Goal: Information Seeking & Learning: Find specific fact

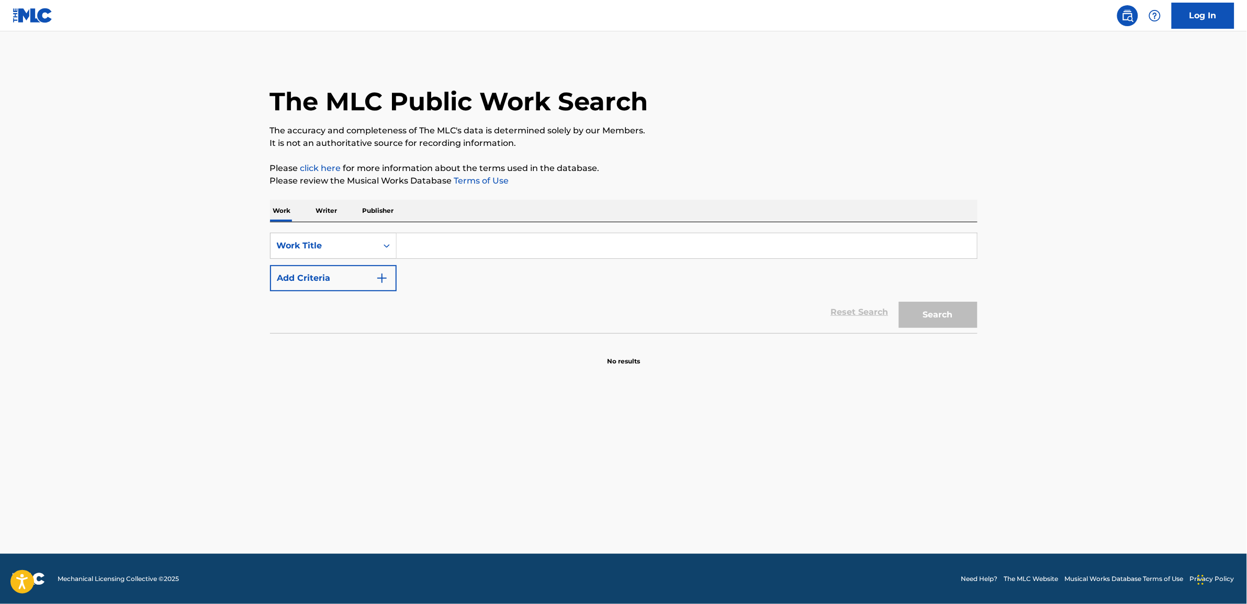
click at [412, 250] on input "Search Form" at bounding box center [687, 245] width 580 height 25
paste input "A Sailboat In The Moonlight"
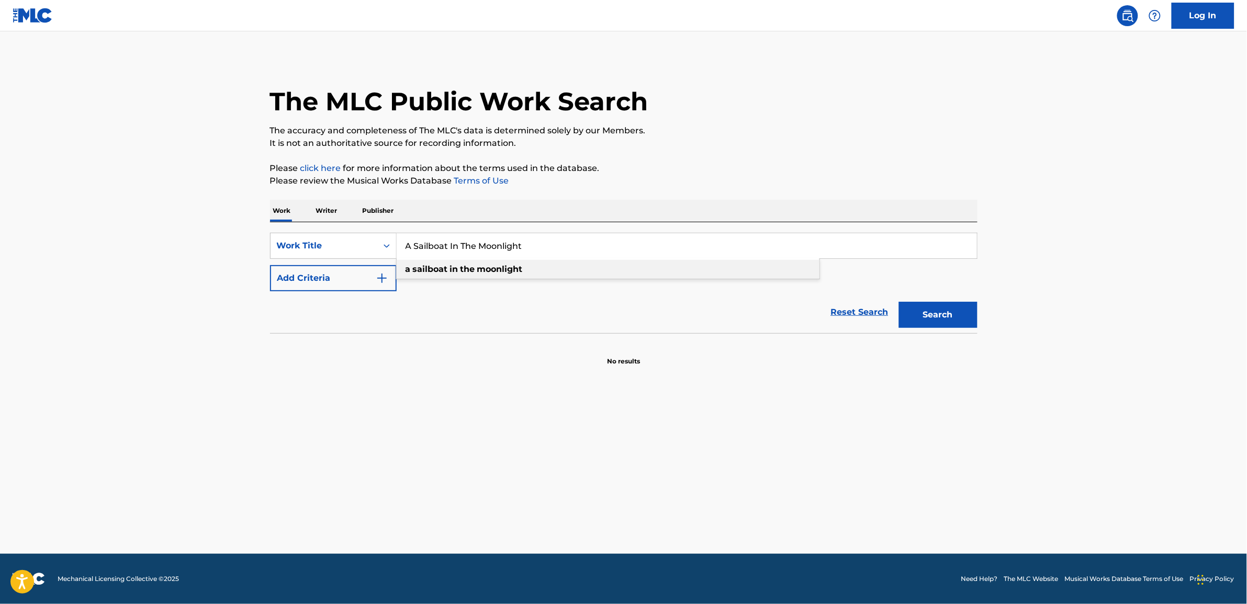
type input "A Sailboat In The Moonlight"
click at [432, 274] on div "a sailboat in the moonlight" at bounding box center [608, 269] width 423 height 19
click at [386, 280] on img "Search Form" at bounding box center [382, 278] width 13 height 13
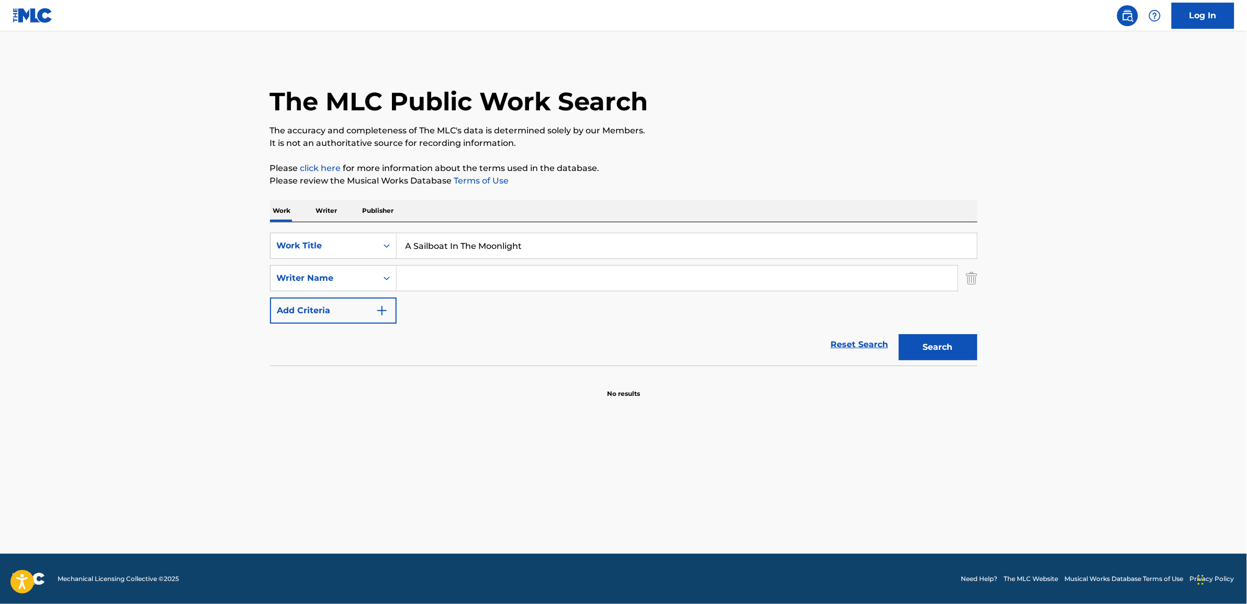
click at [438, 276] on input "Search Form" at bounding box center [677, 278] width 561 height 25
drag, startPoint x: 406, startPoint y: 273, endPoint x: 459, endPoint y: 258, distance: 55.5
click at [406, 273] on input "Search Form" at bounding box center [677, 278] width 561 height 25
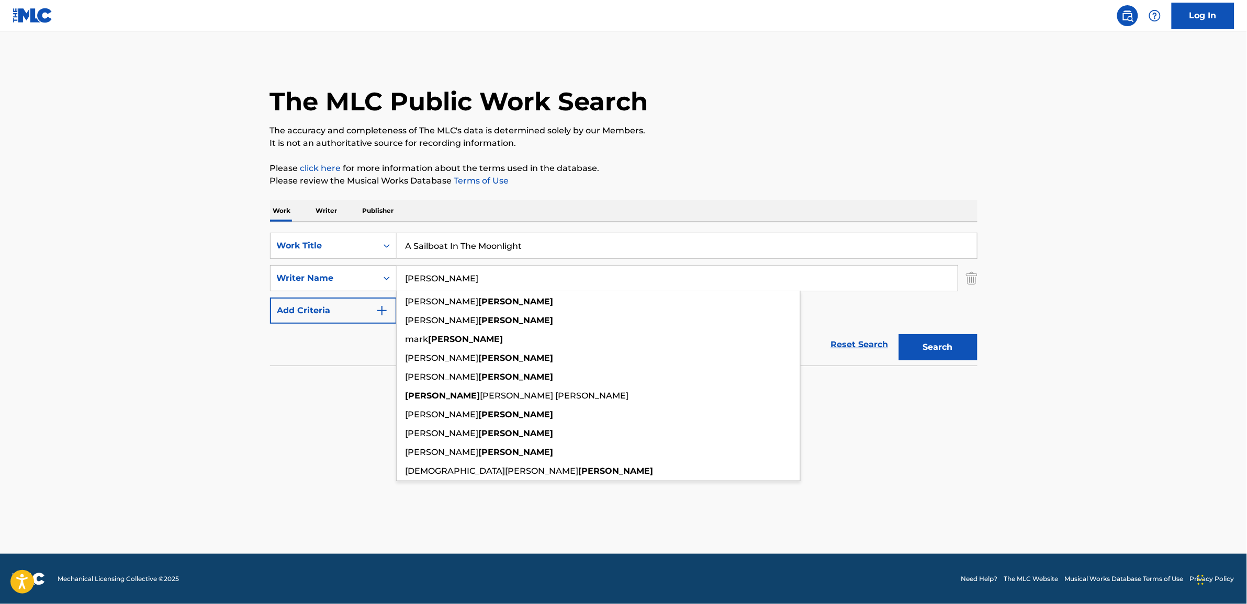
type input "[PERSON_NAME]"
click at [899, 334] on button "Search" at bounding box center [938, 347] width 78 height 26
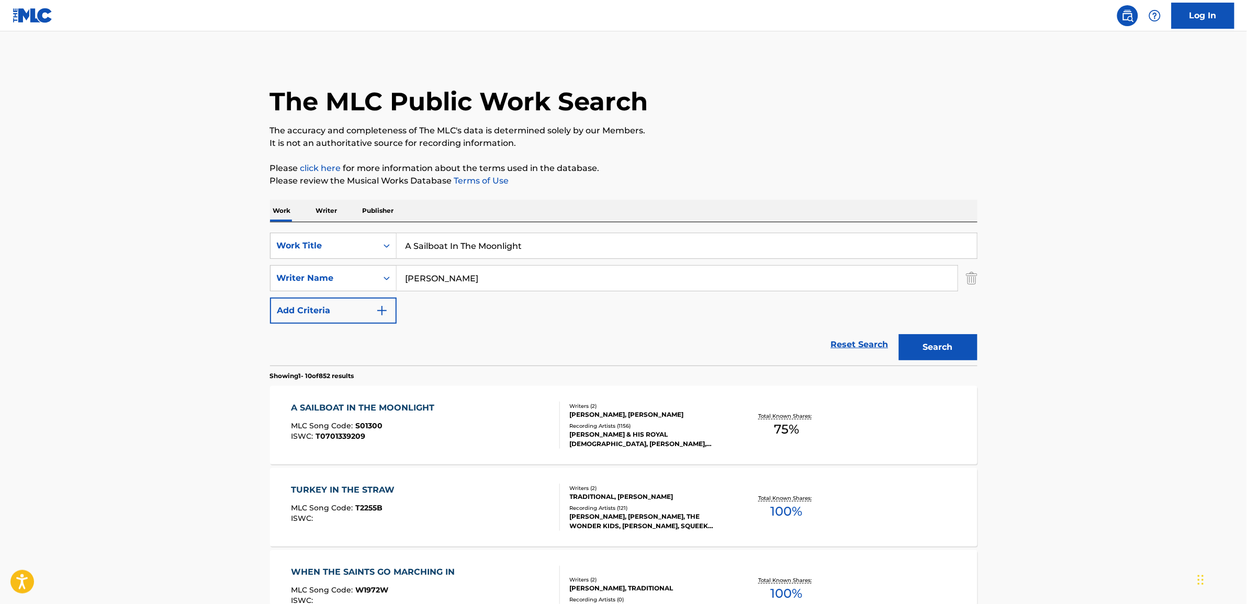
click at [386, 406] on div "A SAILBOAT IN THE MOONLIGHT" at bounding box center [365, 408] width 149 height 13
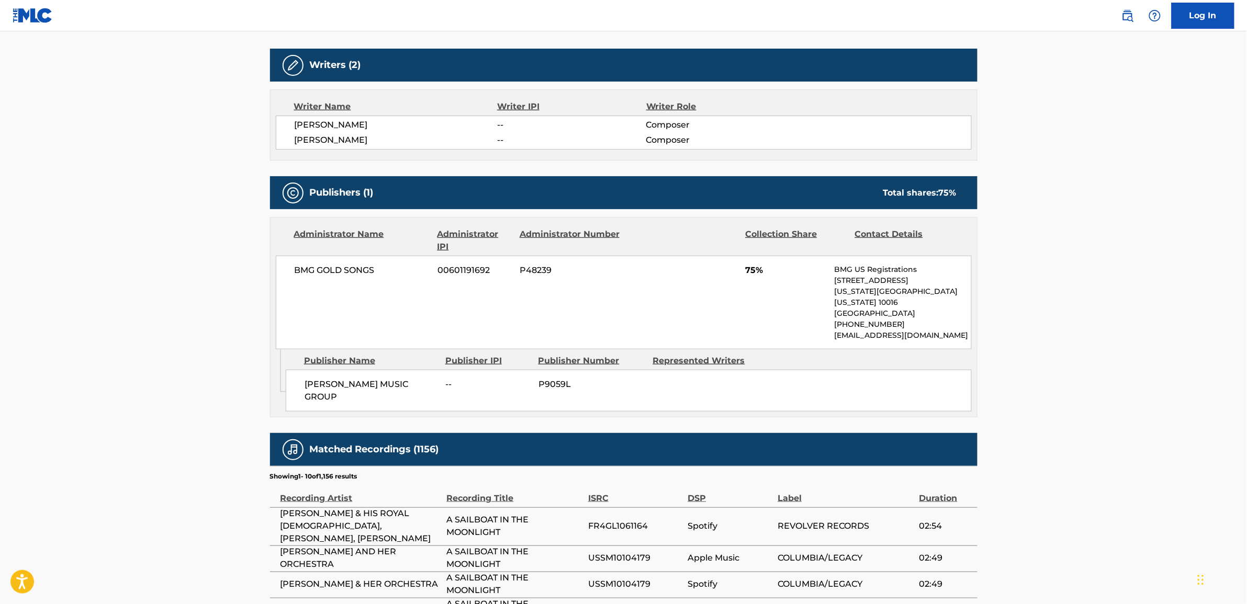
scroll to position [262, 0]
